Goal: Obtain resource: Obtain resource

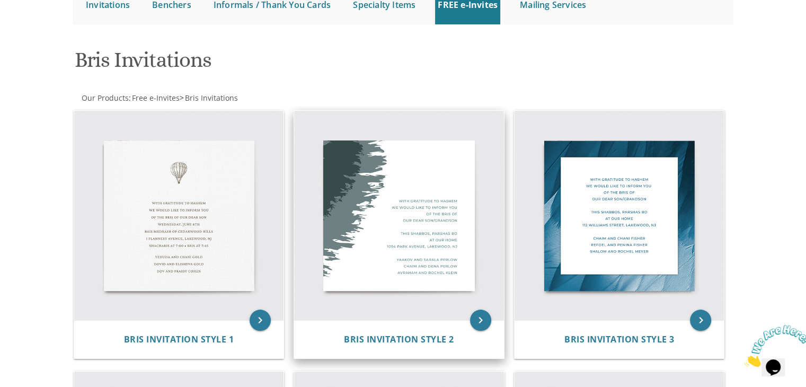
click at [395, 218] on img at bounding box center [399, 216] width 210 height 210
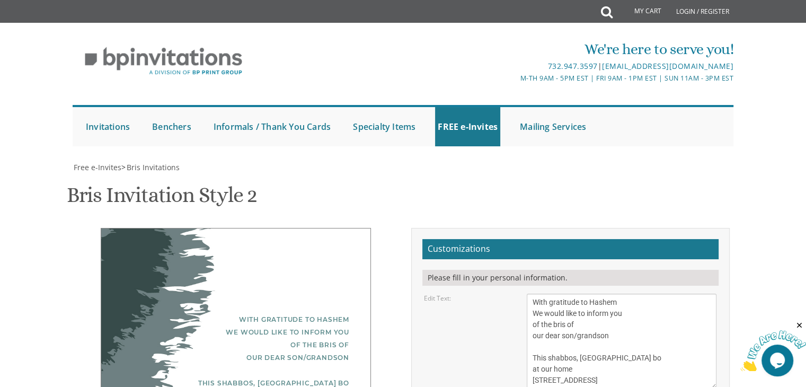
scroll to position [128, 0]
click at [534, 293] on textarea "With gratitude to Hashem We would like to inform you of the bris of our dear so…" at bounding box center [621, 340] width 190 height 95
drag, startPoint x: 645, startPoint y: 240, endPoint x: 528, endPoint y: 158, distance: 143.3
click at [528, 293] on textarea "With gratitude to Hashem We would like to inform you of the bris of our dear so…" at bounding box center [621, 340] width 190 height 95
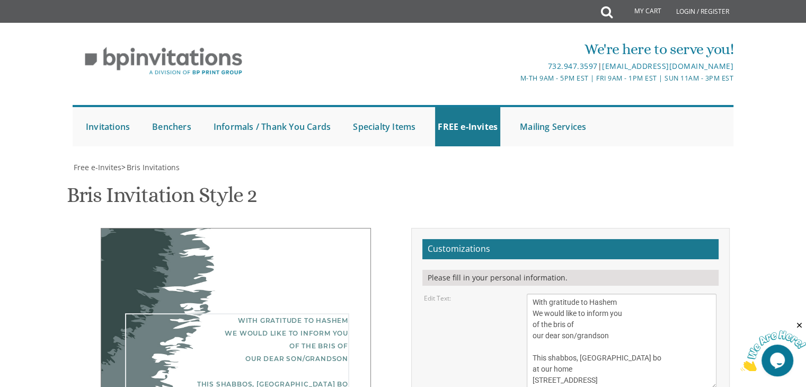
scroll to position [50, 0]
